Goal: Book appointment/travel/reservation

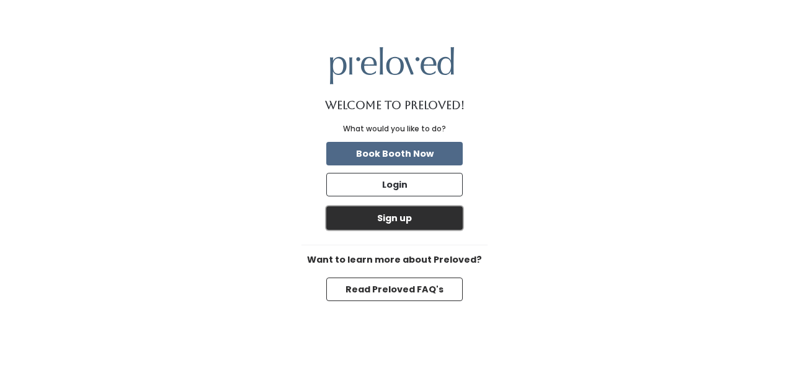
click at [411, 226] on button "Sign up" at bounding box center [394, 219] width 136 height 24
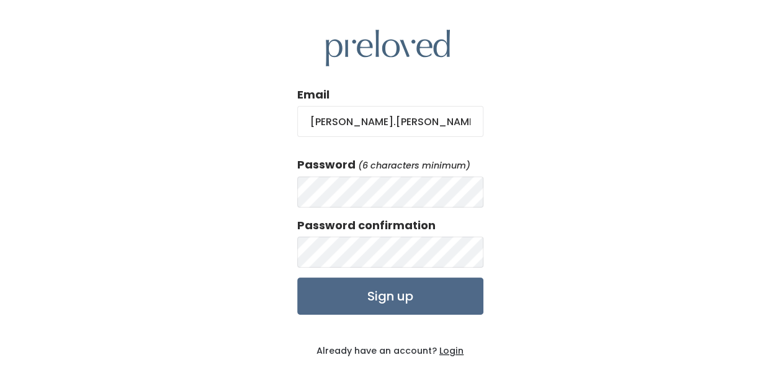
type input "mackenzie.c.marchand@gmail.com"
click at [297, 278] on input "Sign up" at bounding box center [390, 296] width 186 height 37
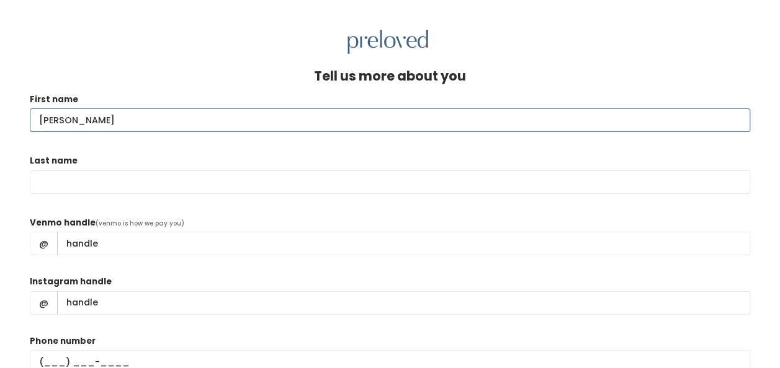
type input "Mackenzie"
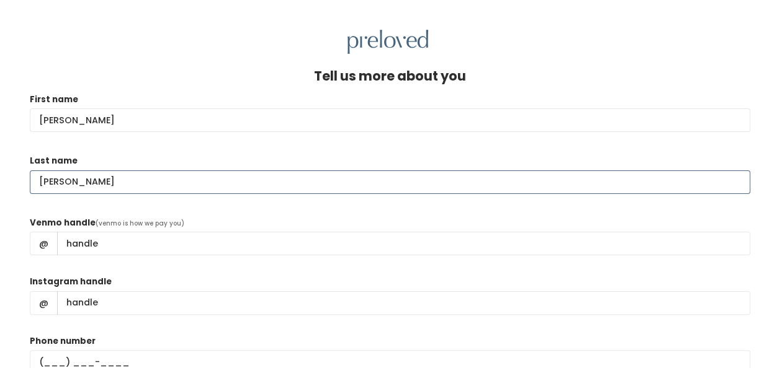
type input "Marchand"
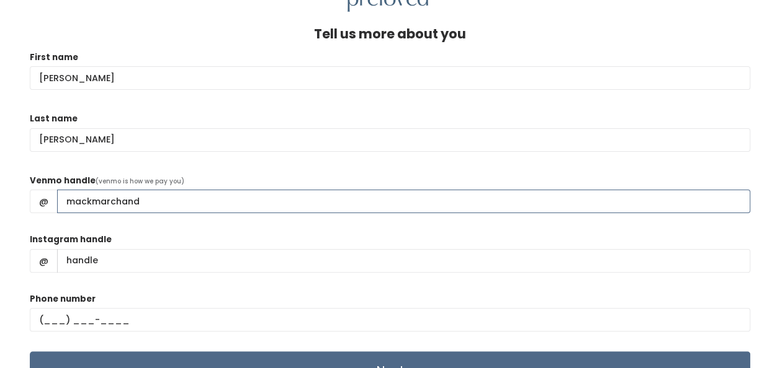
scroll to position [65, 0]
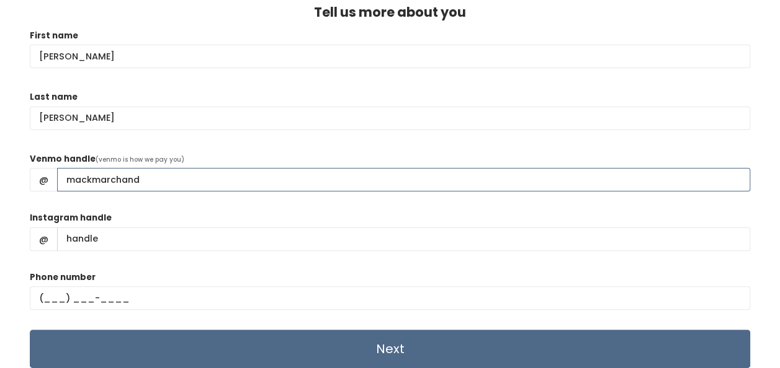
type input "mackmarchand"
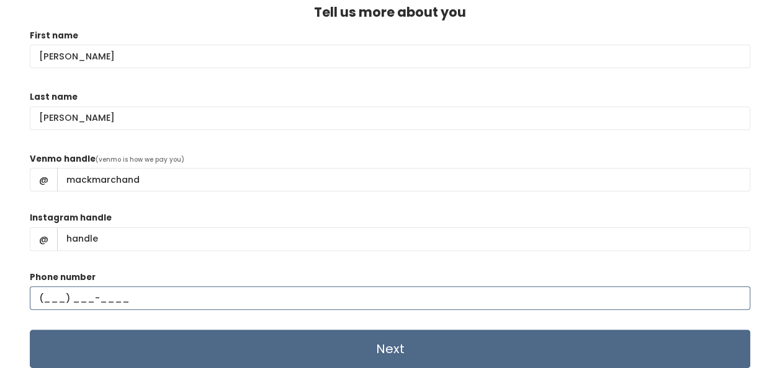
click at [59, 295] on input "text" at bounding box center [390, 299] width 720 height 24
type input "(713) 277-5810"
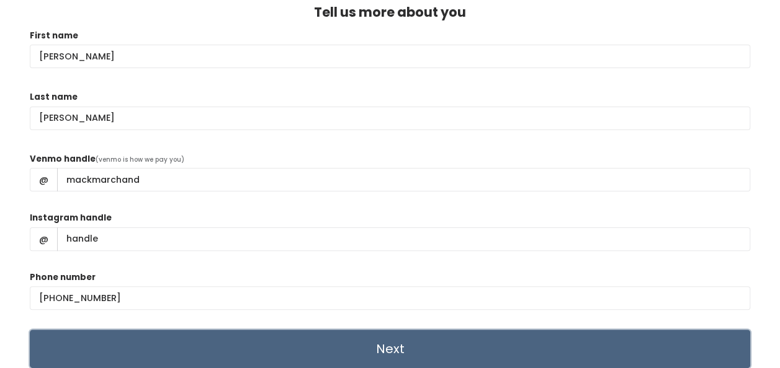
click at [346, 349] on input "Next" at bounding box center [390, 349] width 720 height 38
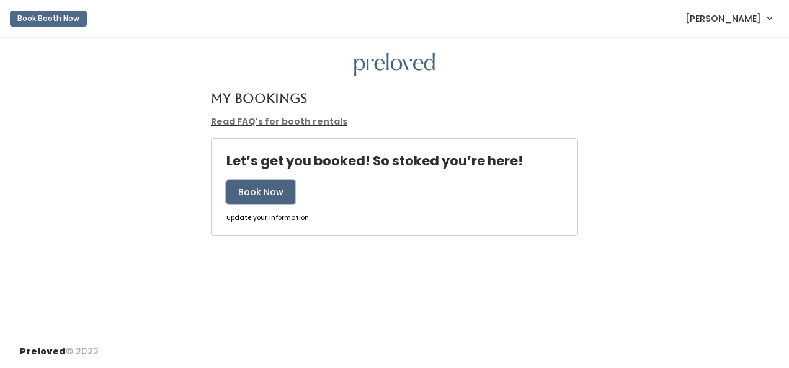
click at [258, 189] on button "Book Now" at bounding box center [260, 193] width 69 height 24
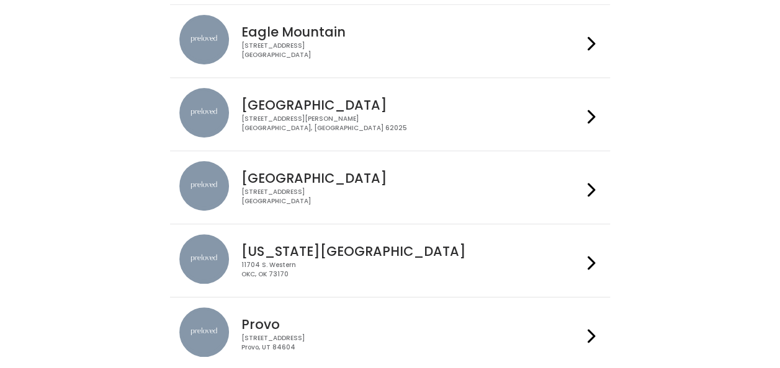
scroll to position [124, 0]
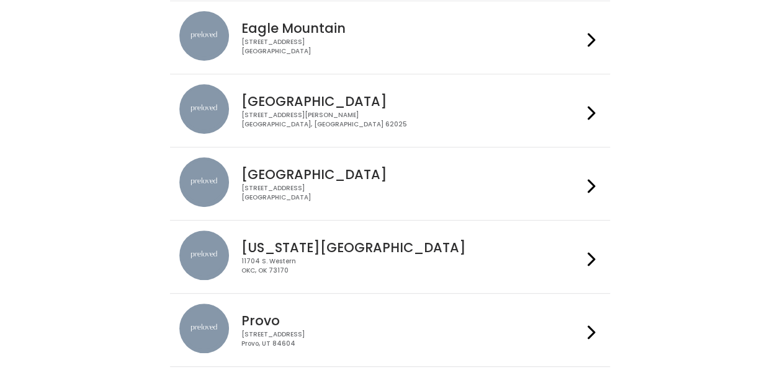
click at [357, 175] on h4 "[GEOGRAPHIC_DATA]" at bounding box center [411, 174] width 341 height 14
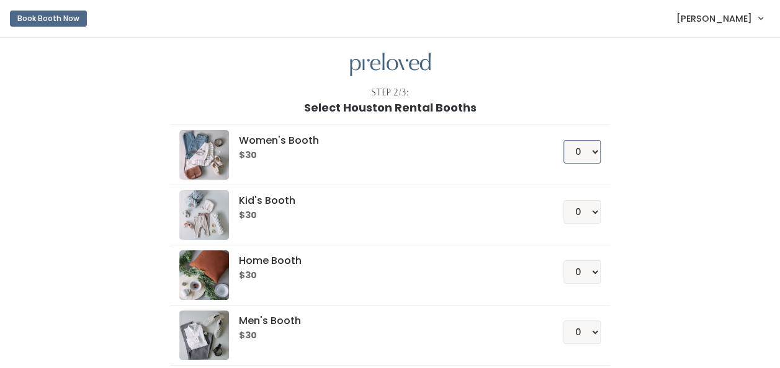
click at [587, 150] on select "0 1 2 3 4" at bounding box center [581, 152] width 37 height 24
select select "1"
click at [564, 140] on select "0 1 2 3 4" at bounding box center [581, 152] width 37 height 24
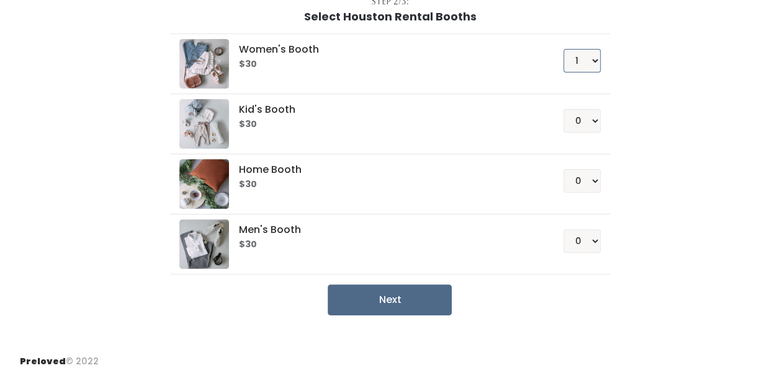
scroll to position [98, 0]
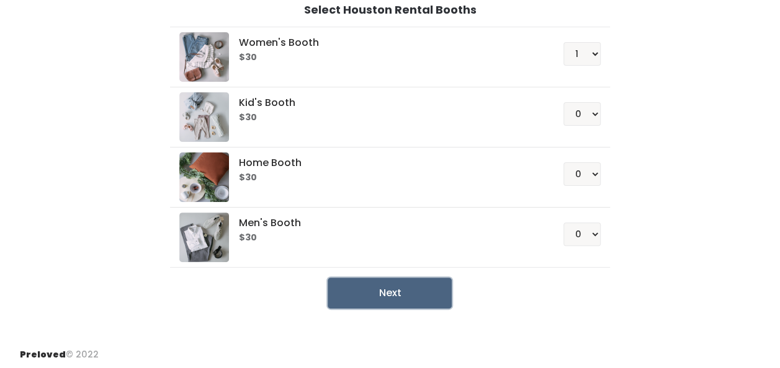
click at [407, 289] on button "Next" at bounding box center [390, 293] width 124 height 31
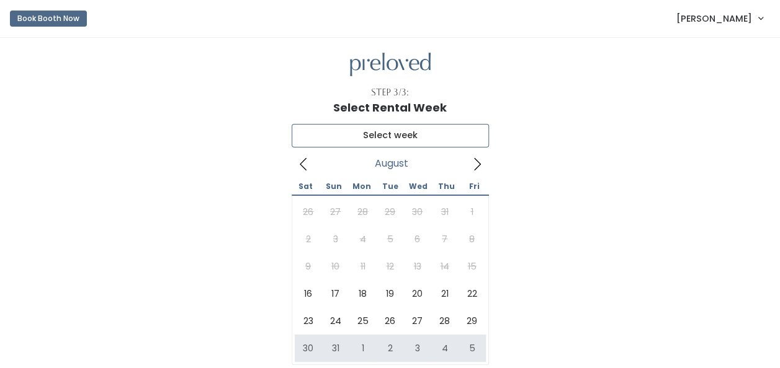
type input "[DATE] to [DATE]"
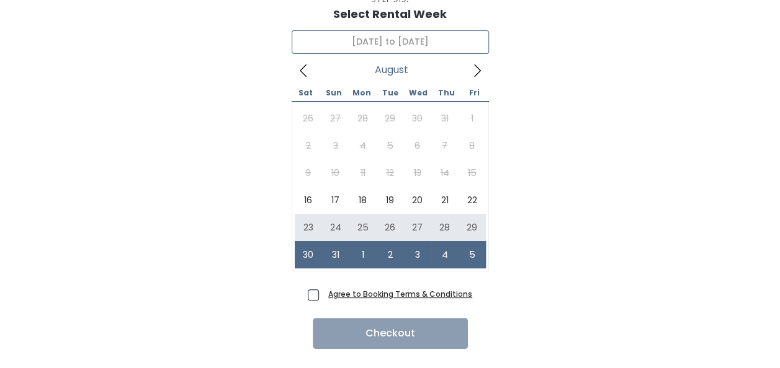
scroll to position [121, 0]
